Goal: Understand process/instructions: Learn how to perform a task or action

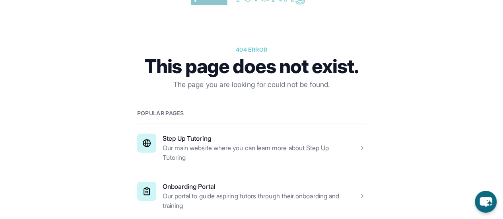
scroll to position [66, 0]
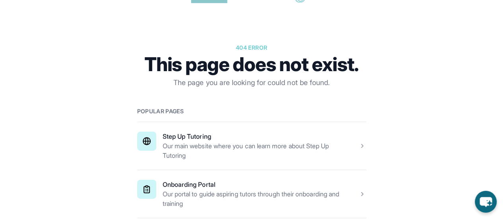
click at [210, 141] on span at bounding box center [251, 146] width 229 height 48
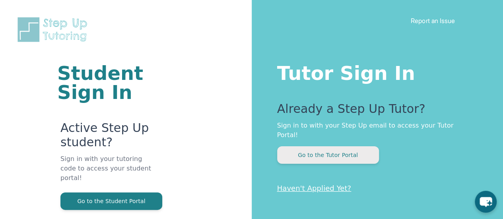
click at [351, 146] on button "Go to the Tutor Portal" at bounding box center [328, 155] width 102 height 18
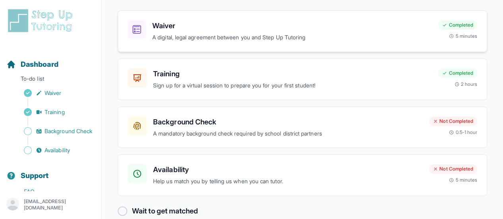
scroll to position [80, 0]
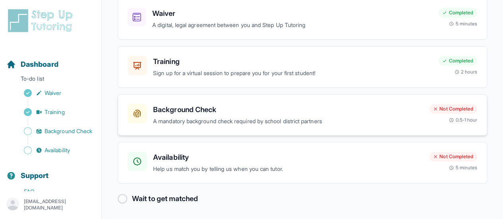
click at [303, 123] on p "A mandatory background check required by school district partners" at bounding box center [288, 121] width 270 height 9
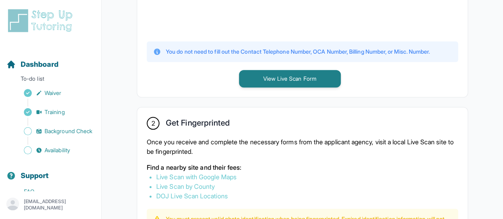
scroll to position [359, 0]
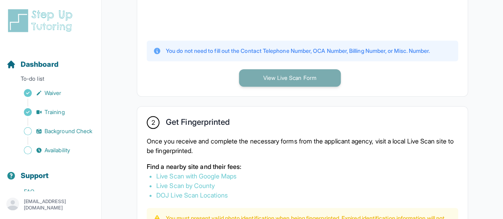
click at [315, 70] on button "View Live Scan Form" at bounding box center [290, 78] width 102 height 18
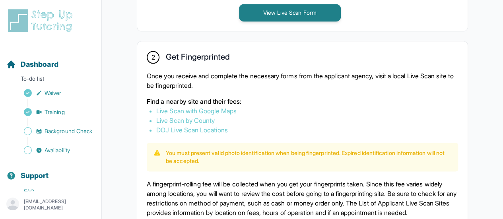
scroll to position [407, 0]
